Goal: Task Accomplishment & Management: Use online tool/utility

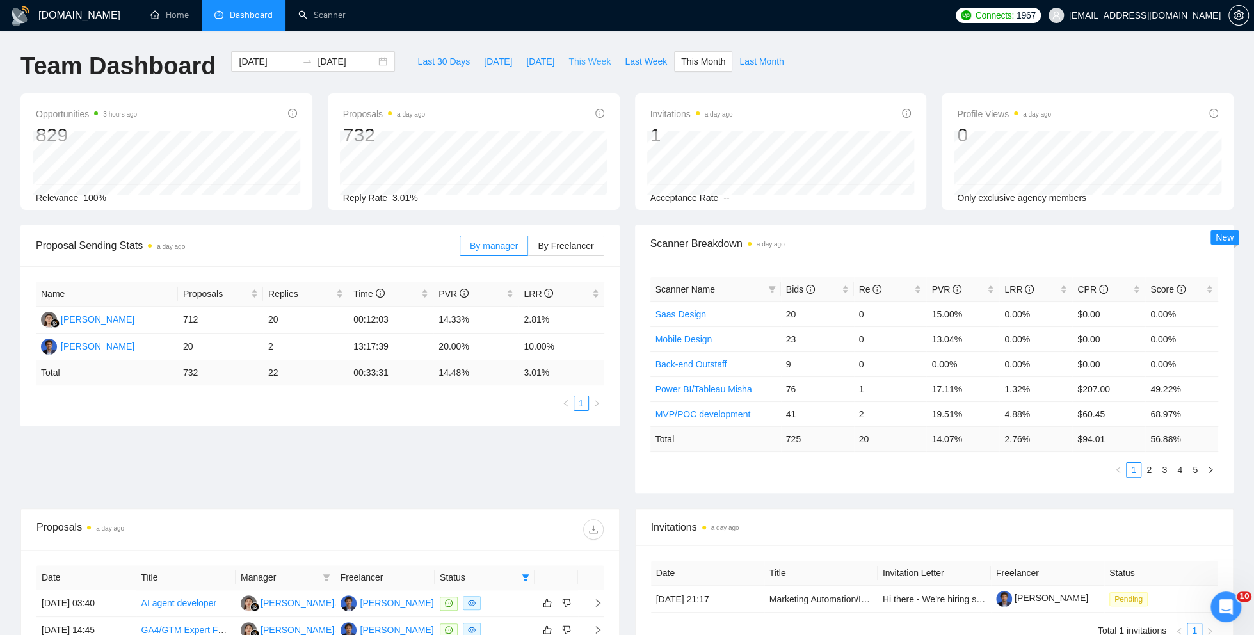
click at [596, 63] on span "This Week" at bounding box center [590, 61] width 42 height 14
type input "[DATE]"
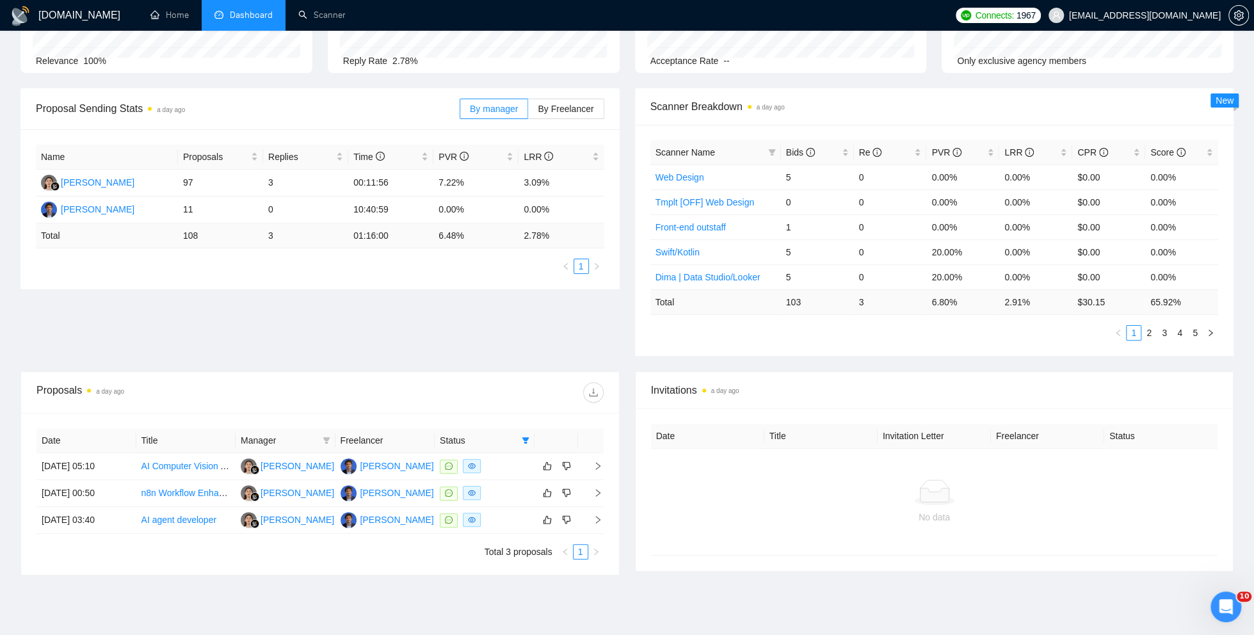
scroll to position [188, 0]
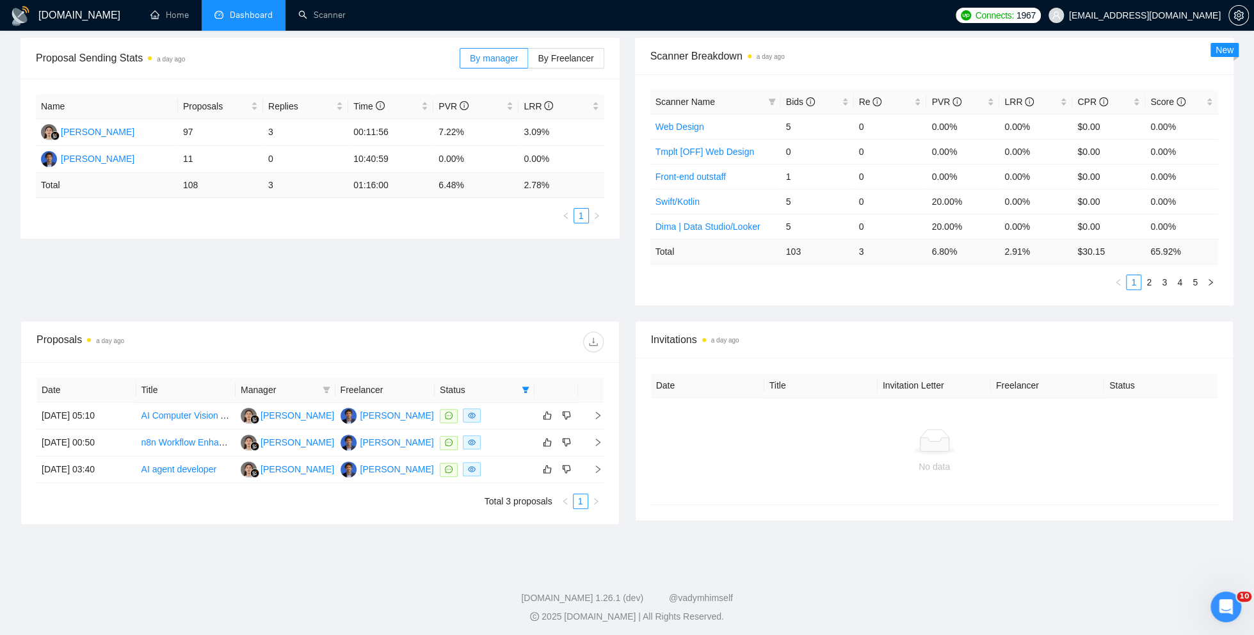
click at [180, 277] on div "Proposal Sending Stats a day ago By manager By Freelancer Name Proposals Replie…" at bounding box center [627, 179] width 1229 height 283
click at [94, 409] on td "[DATE] 05:10" at bounding box center [86, 416] width 100 height 27
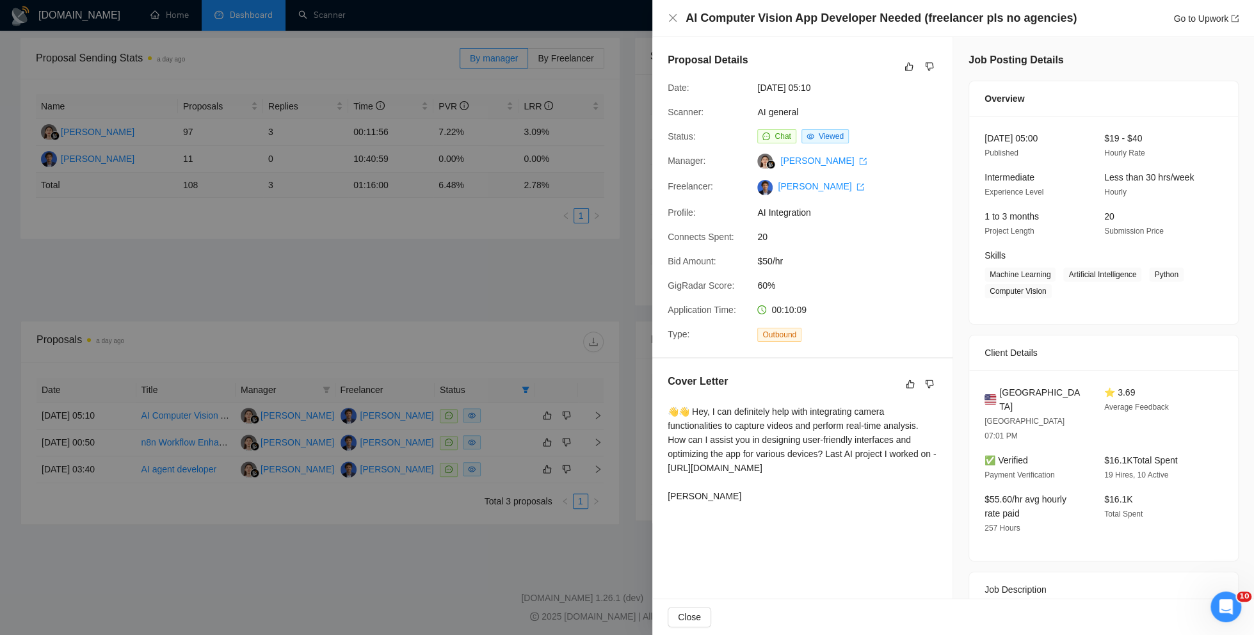
click at [410, 72] on div at bounding box center [627, 317] width 1254 height 635
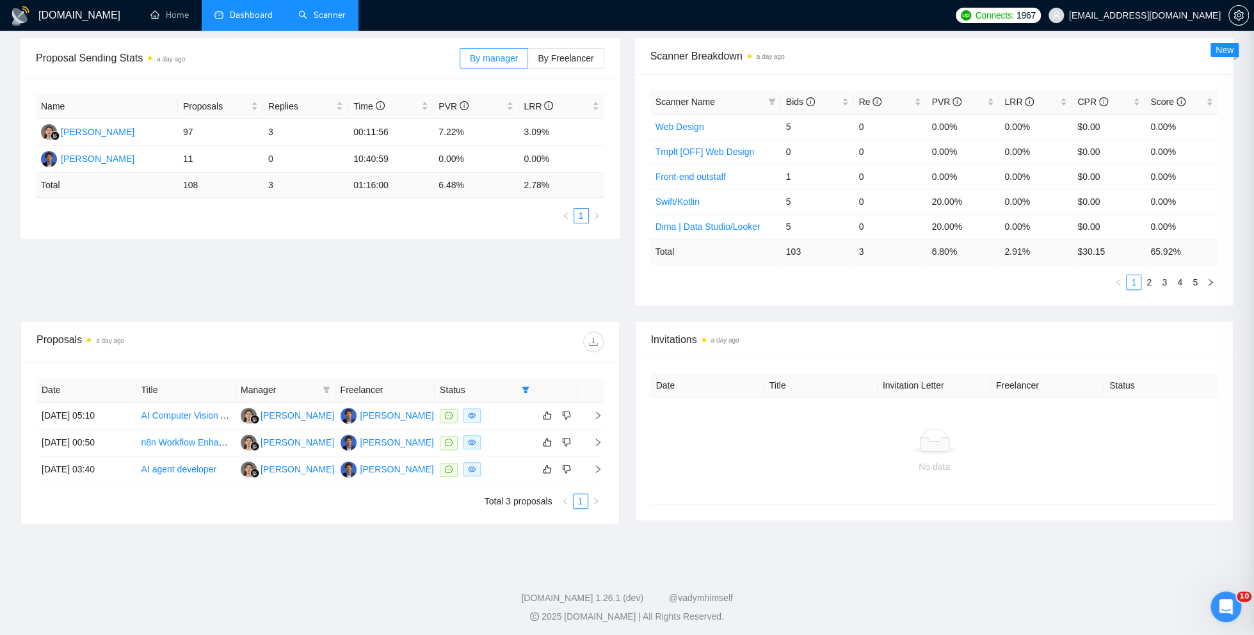
click at [343, 20] on link "Scanner" at bounding box center [321, 15] width 47 height 11
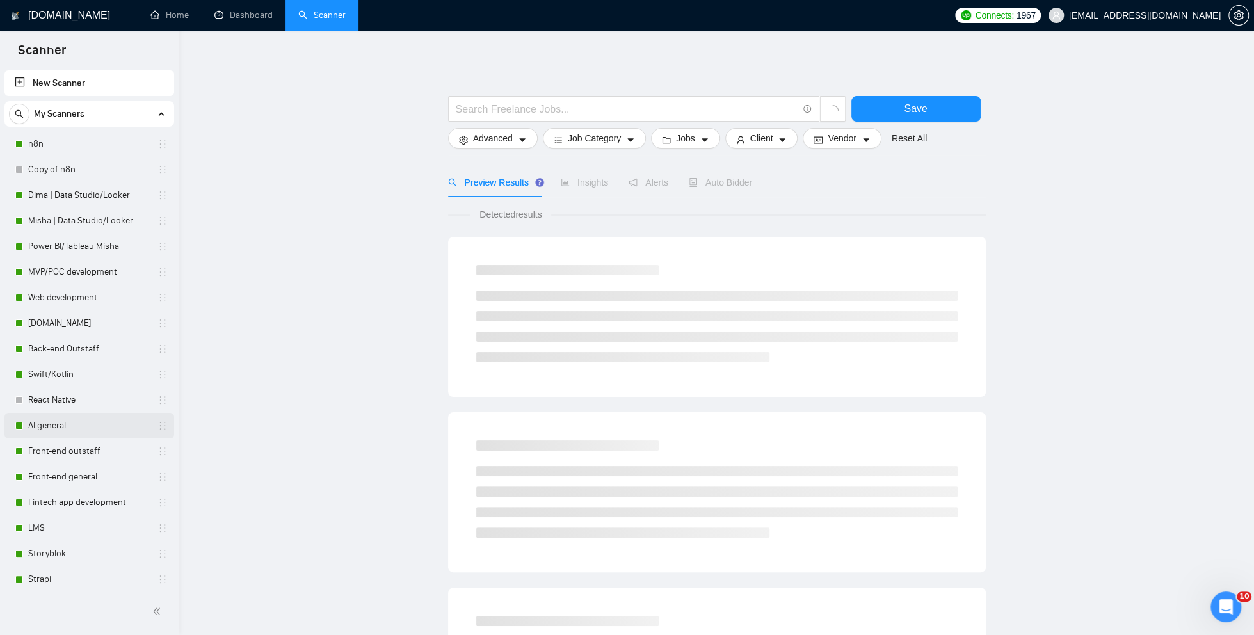
click at [66, 425] on link "AI general" at bounding box center [89, 426] width 122 height 26
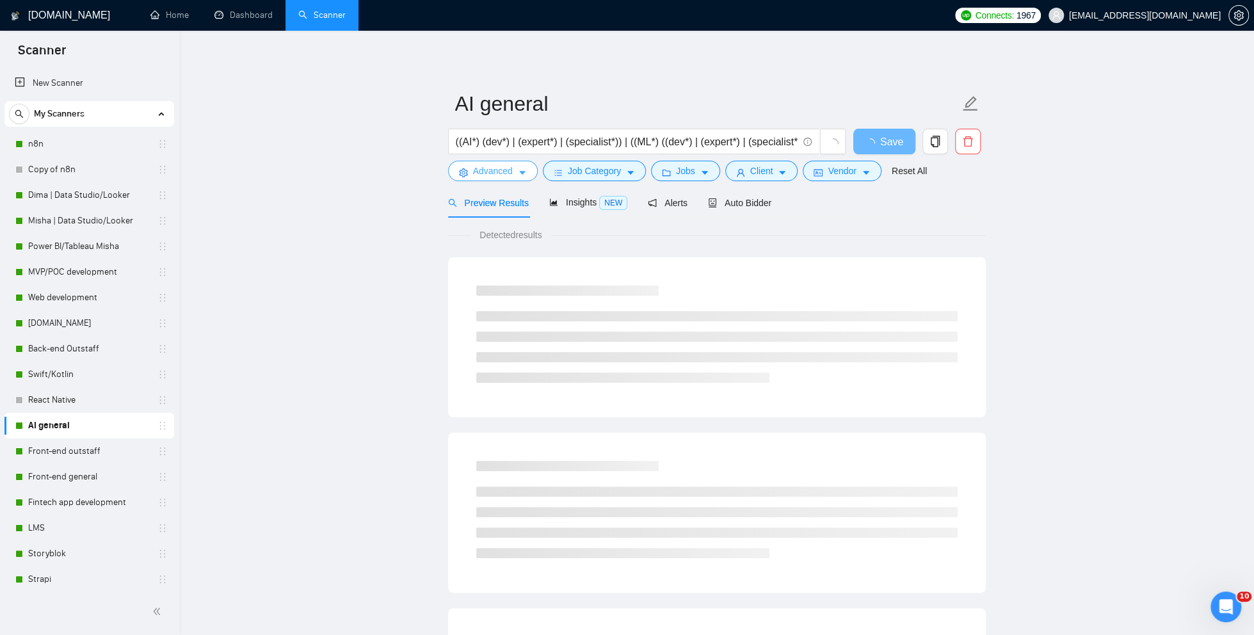
click at [494, 170] on span "Advanced" at bounding box center [493, 171] width 40 height 14
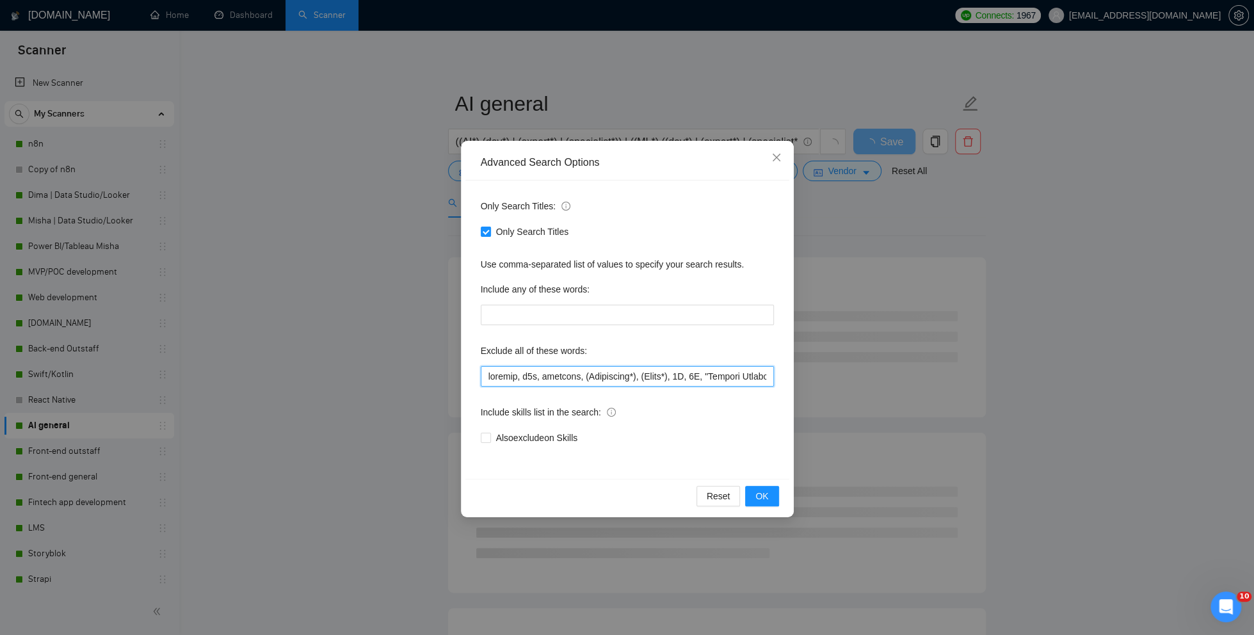
click at [486, 379] on input "text" at bounding box center [627, 376] width 293 height 20
type input ""no agencies", webflow, n8n, designer, (Whitepaper*), (Ebook*), 3D, 2D, "Compan…"
click at [764, 497] on span "OK" at bounding box center [762, 496] width 13 height 14
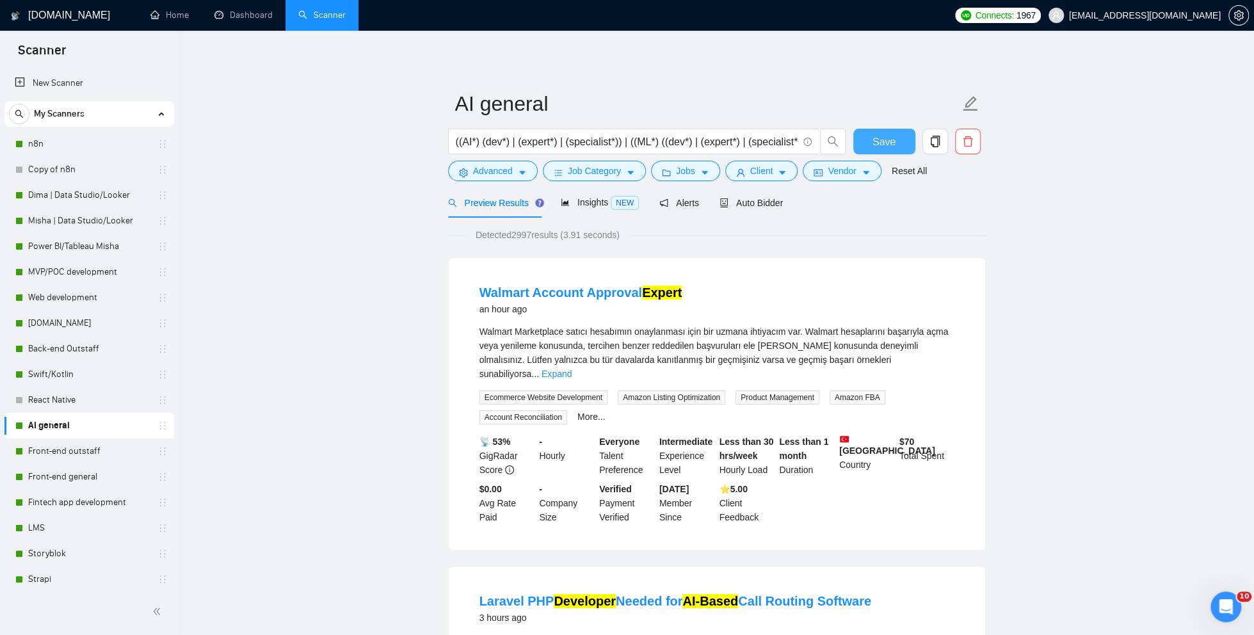
click at [878, 143] on span "Save" at bounding box center [884, 142] width 23 height 16
click at [572, 369] on link "Expand" at bounding box center [557, 374] width 30 height 10
click at [770, 198] on span "Auto Bidder" at bounding box center [751, 203] width 63 height 10
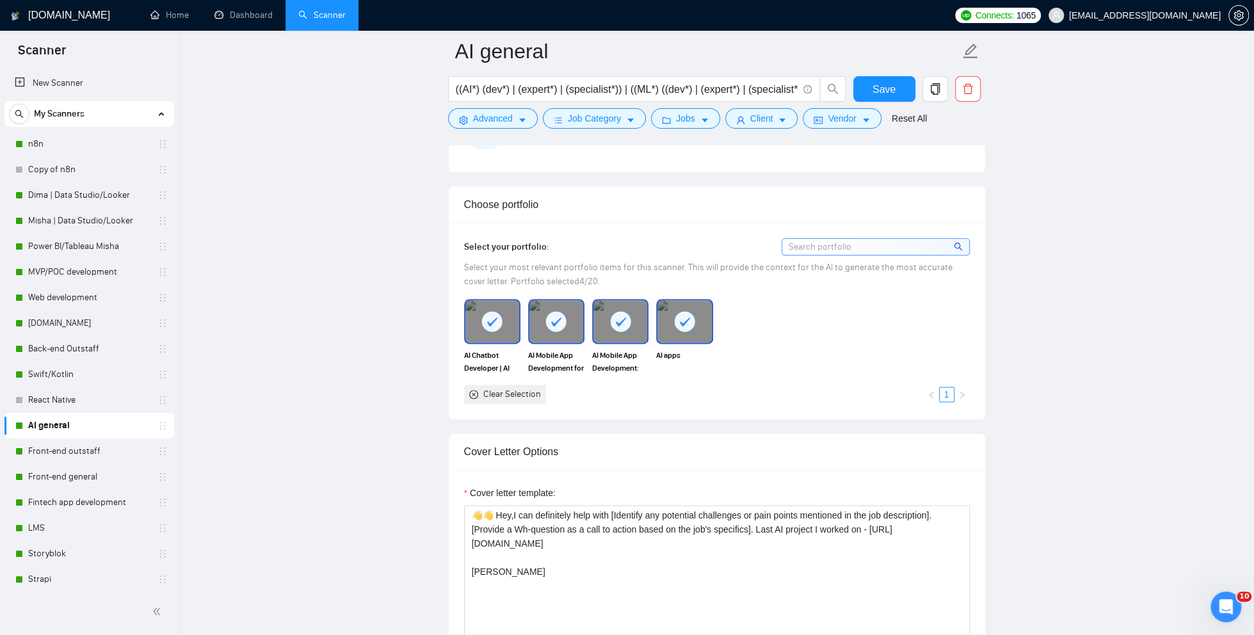
scroll to position [1146, 0]
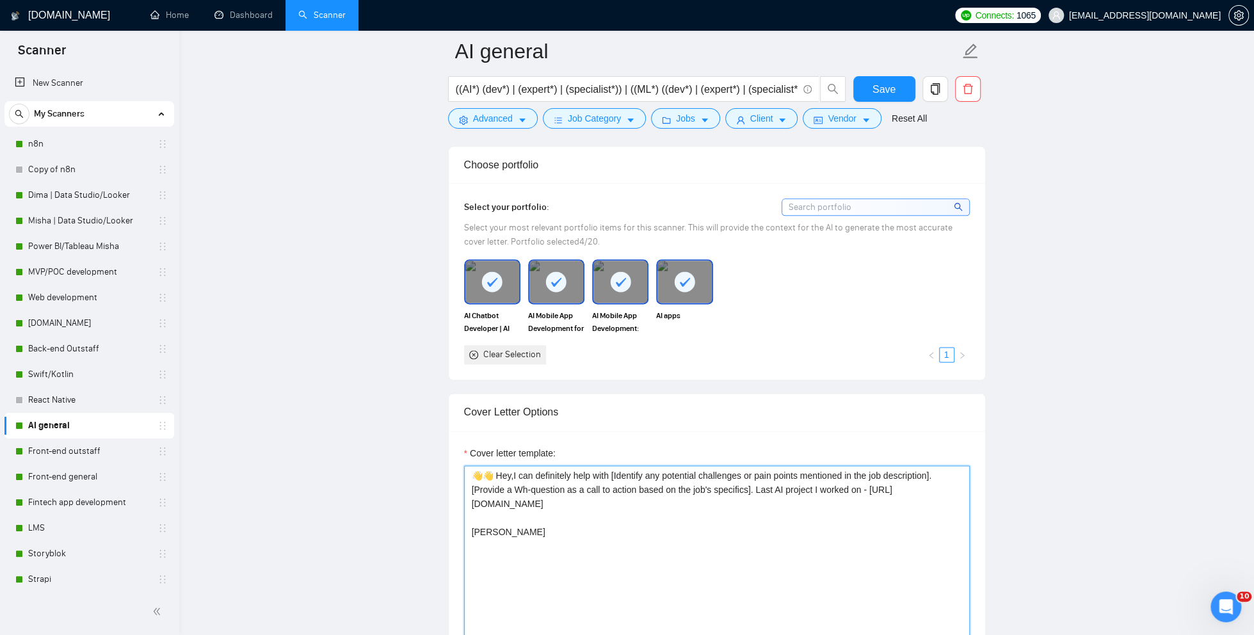
click at [491, 465] on textarea "👋👋 Hey,I can definitely help with [Identify any potential challenges or pain po…" at bounding box center [717, 609] width 506 height 288
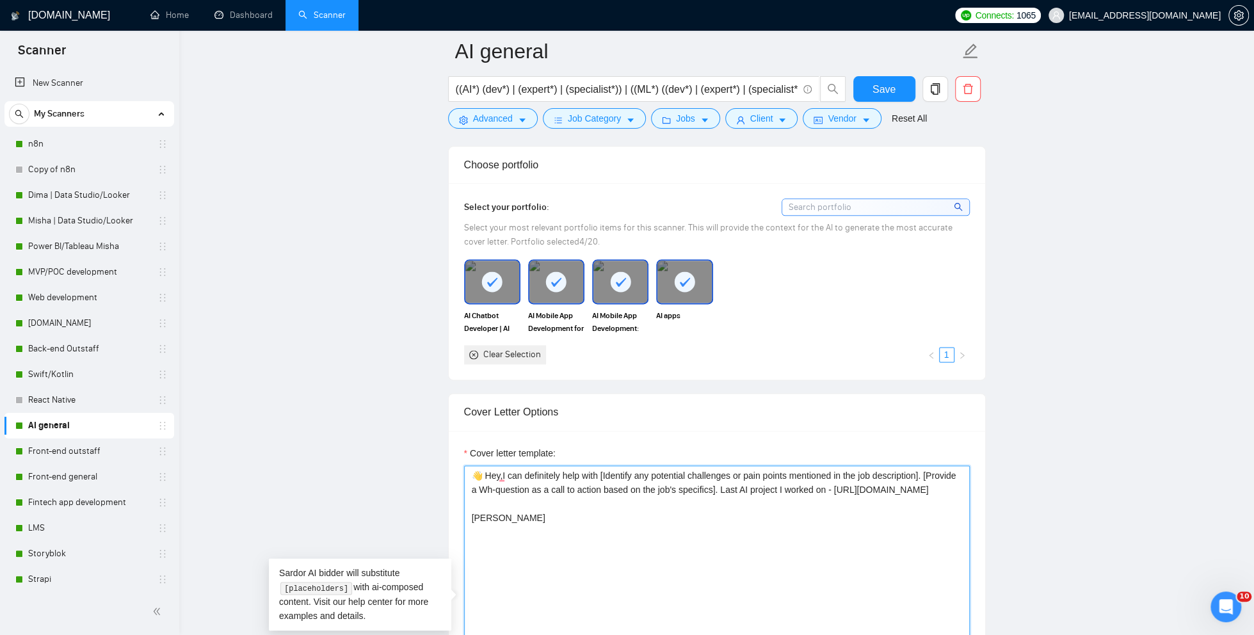
type textarea "👋 Hey,I can definitely help with [Identify any potential challenges or pain poi…"
click at [878, 102] on div "Save" at bounding box center [884, 92] width 67 height 32
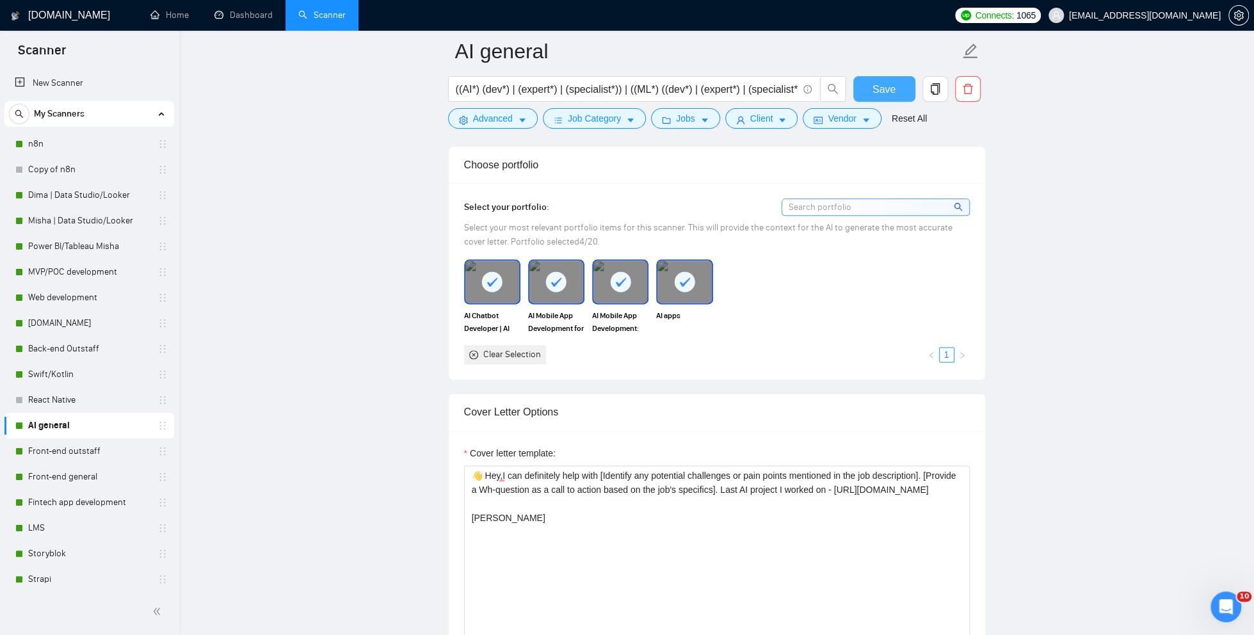
click at [878, 97] on span "Save" at bounding box center [884, 89] width 23 height 16
click at [248, 15] on link "Dashboard" at bounding box center [243, 15] width 58 height 11
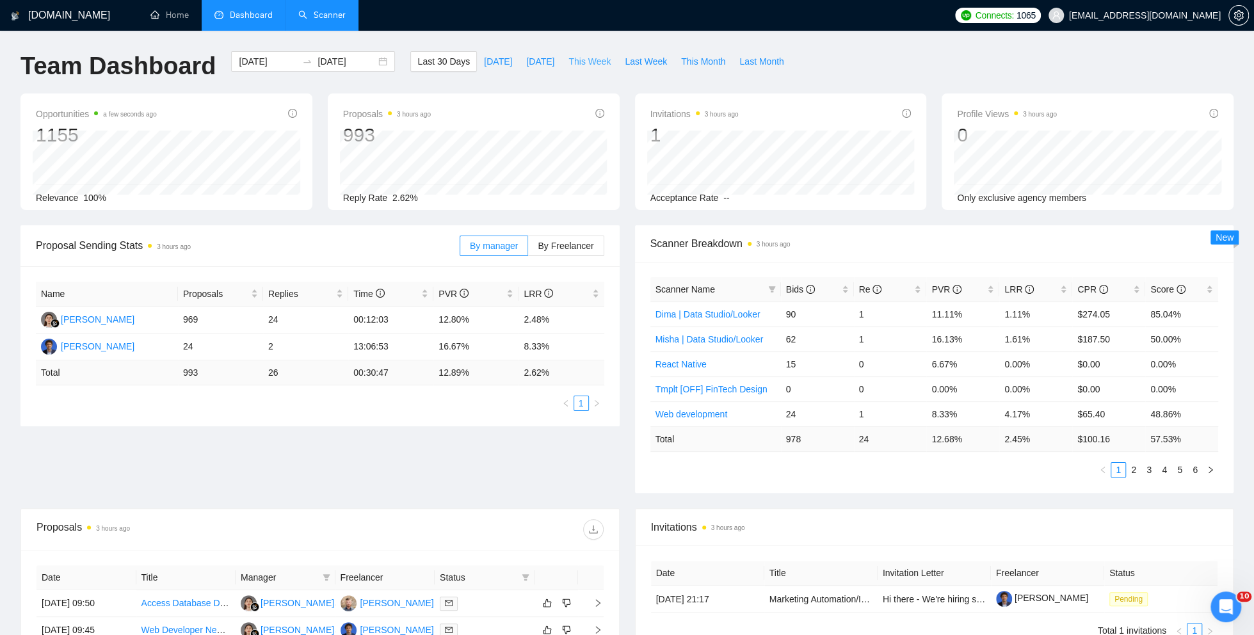
click at [583, 60] on span "This Week" at bounding box center [590, 61] width 42 height 14
type input "[DATE]"
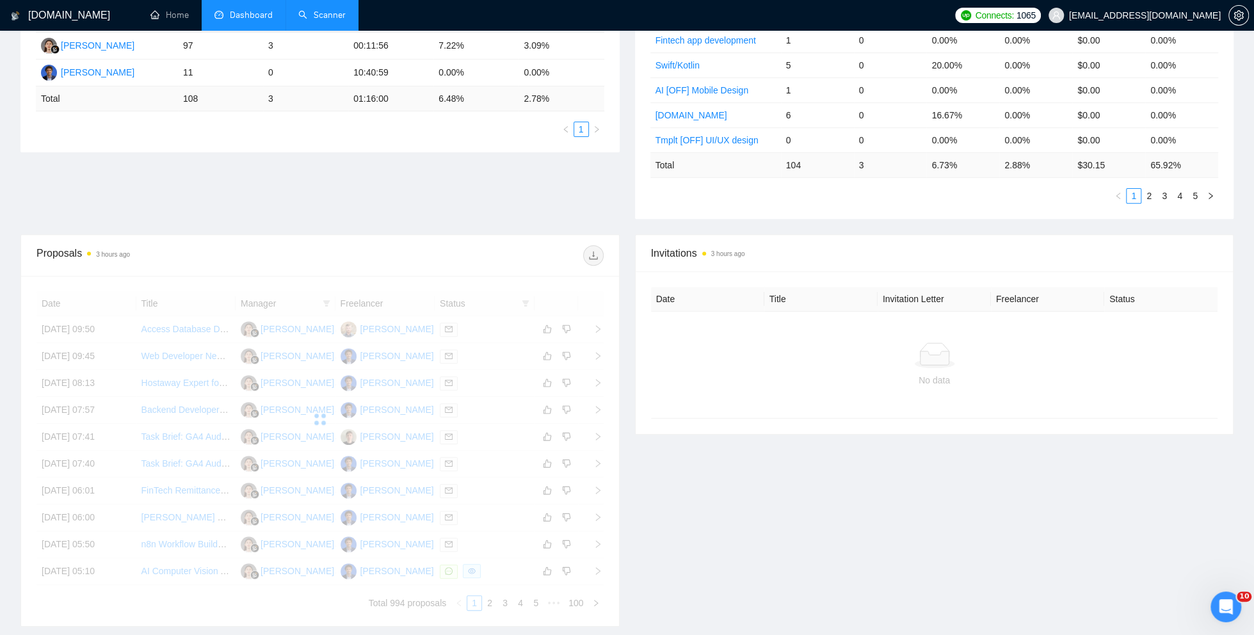
scroll to position [300, 0]
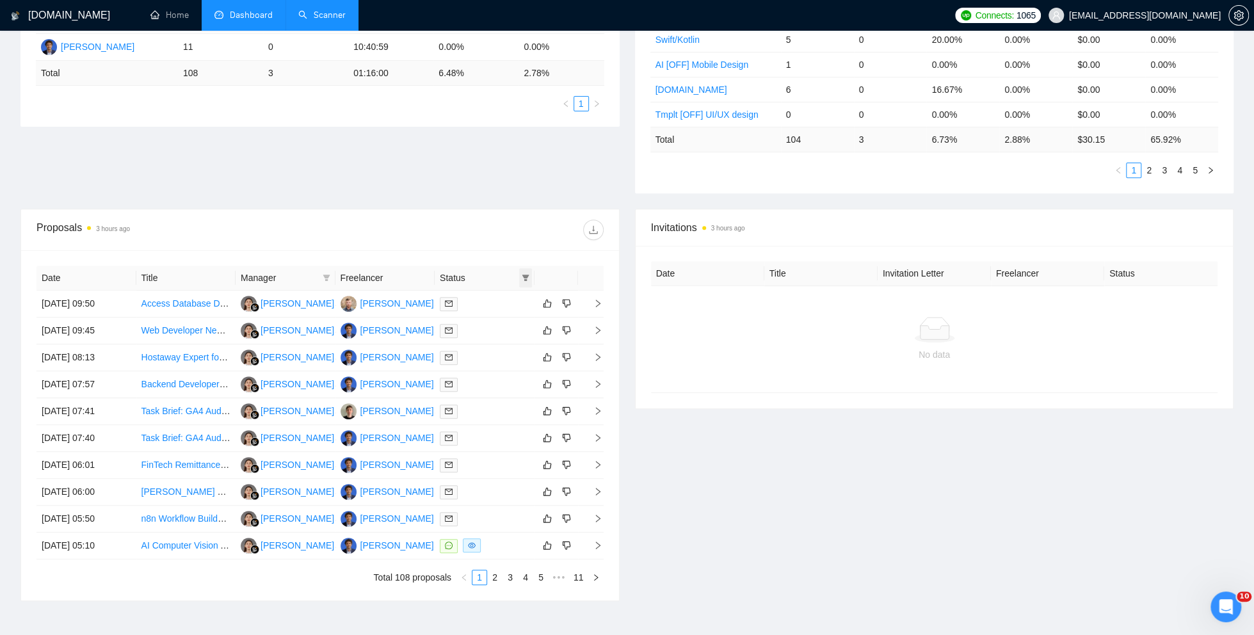
click at [529, 275] on span at bounding box center [525, 277] width 13 height 19
click at [489, 303] on span "Chat" at bounding box center [485, 300] width 24 height 10
checkbox input "true"
click at [712, 519] on div "Invitations 3 hours ago Date Title Invitation Letter Freelancer Status No data" at bounding box center [934, 405] width 615 height 392
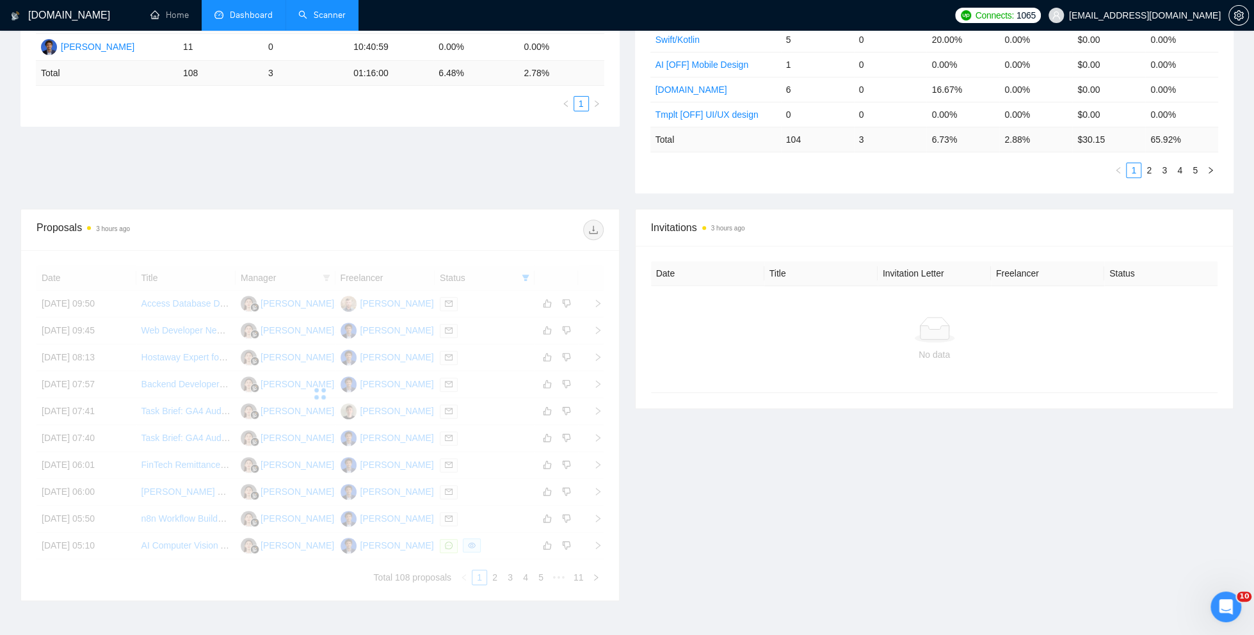
scroll to position [188, 0]
